Goal: Information Seeking & Learning: Learn about a topic

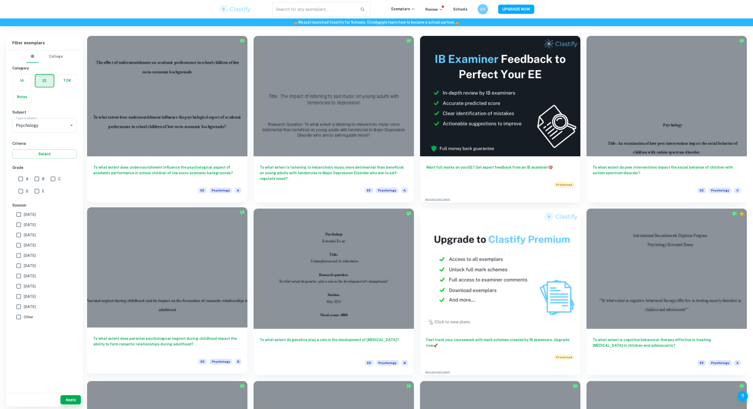
scroll to position [30, 0]
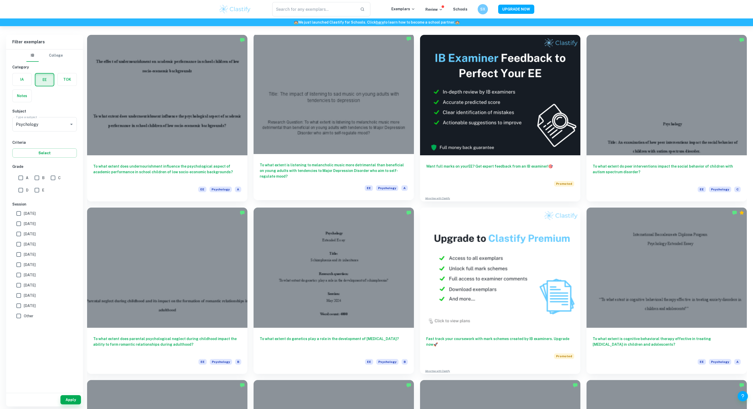
click at [350, 177] on h6 "To what extent is listening to melancholic music more detrimental than benefici…" at bounding box center [334, 170] width 148 height 17
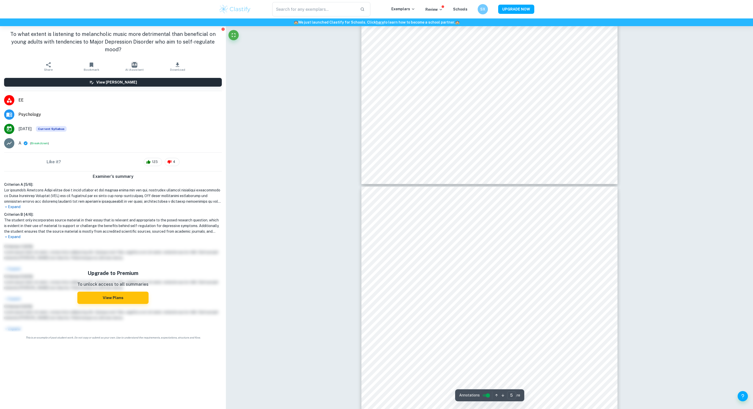
type input "6"
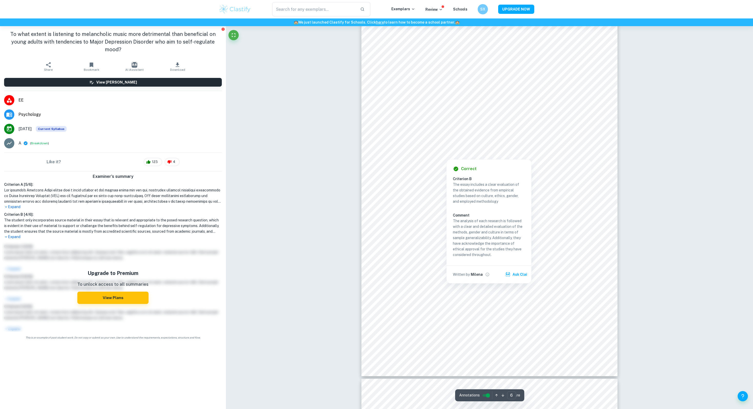
click at [579, 142] on div at bounding box center [488, 143] width 193 height 18
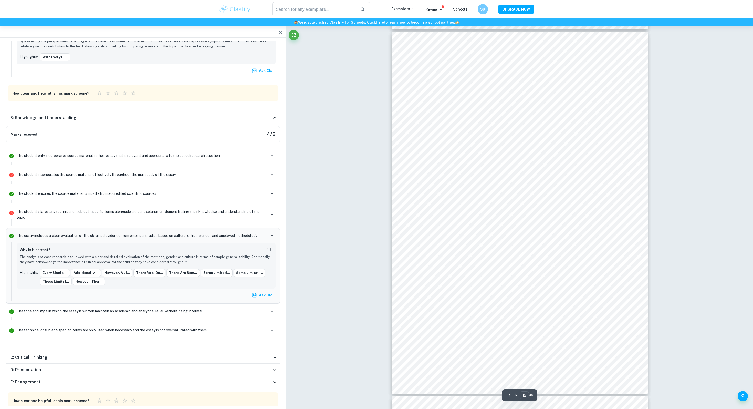
scroll to position [4054, 0]
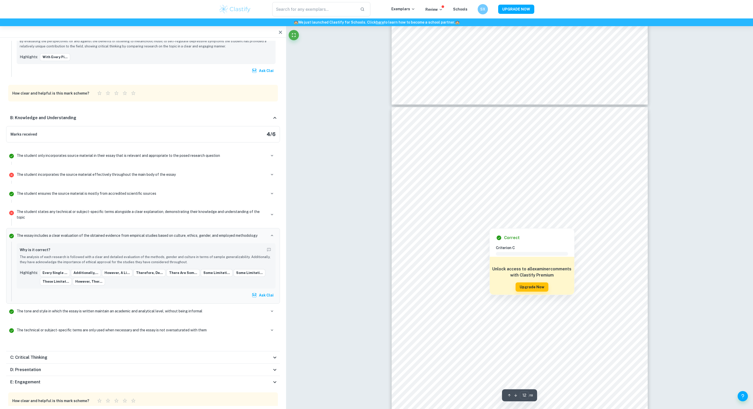
click at [219, 169] on div "The student incorporates the source material effectively throughout the main bo…" at bounding box center [146, 176] width 263 height 14
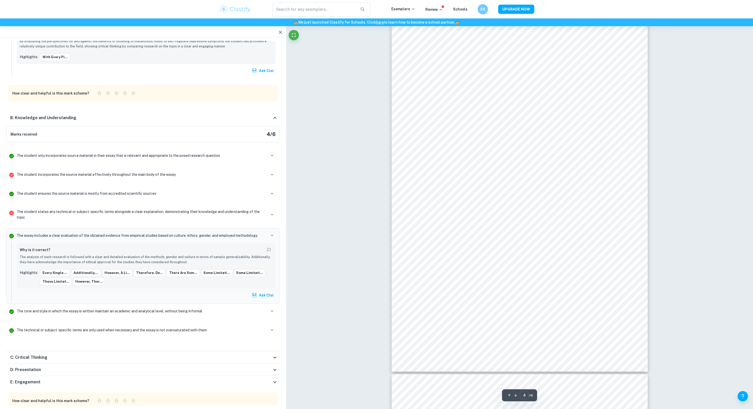
scroll to position [1198, 0]
click at [497, 236] on div at bounding box center [510, 232] width 177 height 12
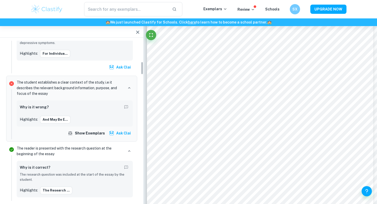
scroll to position [254, 0]
click at [100, 84] on p "The student establishes a clear context of the study, i.e it describes the rele…" at bounding box center [70, 88] width 107 height 17
click at [111, 91] on p "The student establishes a clear context of the study, i.e it describes the rele…" at bounding box center [70, 88] width 107 height 17
click at [128, 89] on icon "button" at bounding box center [129, 89] width 5 height 5
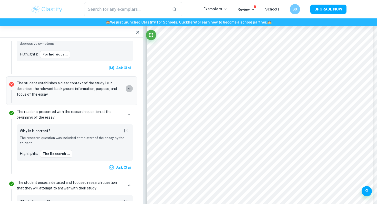
click at [128, 89] on icon "button" at bounding box center [129, 89] width 5 height 5
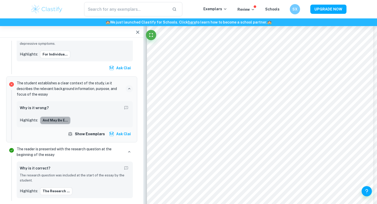
click at [53, 120] on button "and may be e..." at bounding box center [55, 121] width 30 height 8
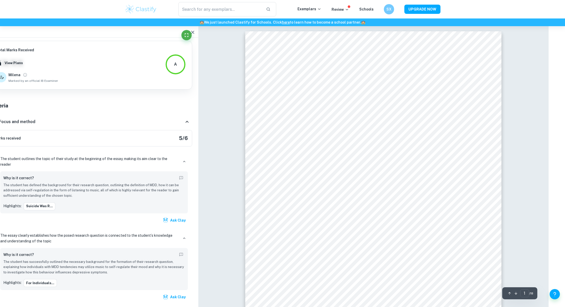
scroll to position [0, 25]
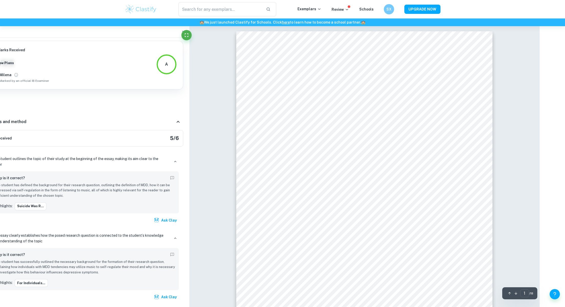
drag, startPoint x: 222, startPoint y: 95, endPoint x: 339, endPoint y: -29, distance: 170.9
click at [339, 0] on html "We value your privacy We use cookies to enhance your browsing experience, serve…" at bounding box center [257, 153] width 565 height 307
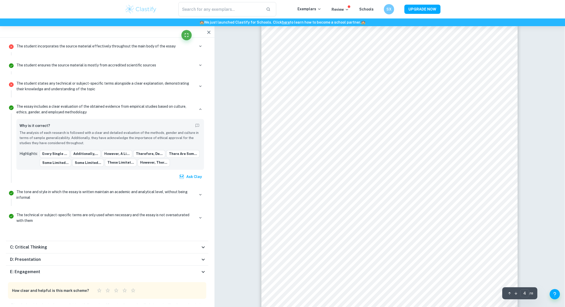
scroll to position [1205, 0]
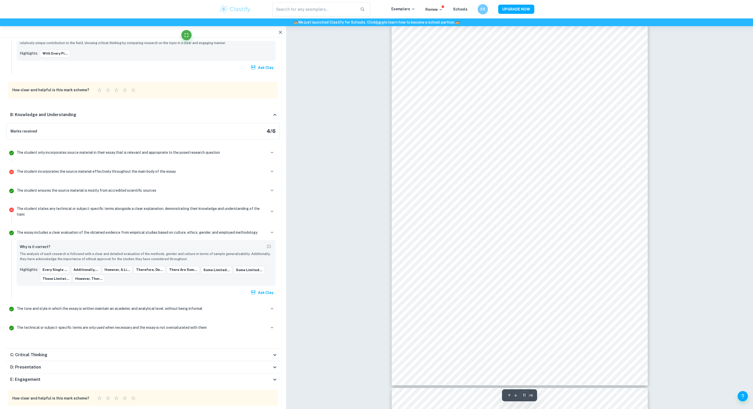
scroll to position [3774, 0]
type input "18"
